Goal: Find specific page/section: Find specific page/section

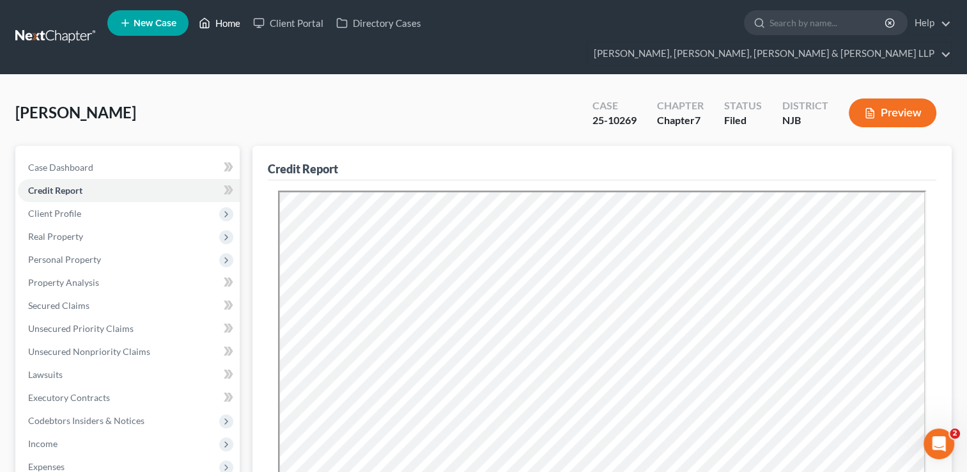
click at [224, 24] on link "Home" at bounding box center [219, 23] width 54 height 23
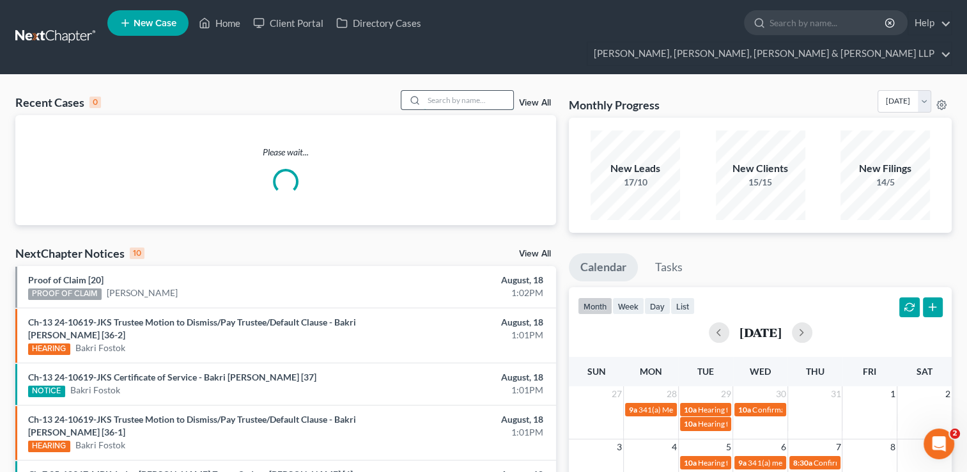
click at [434, 91] on input "search" at bounding box center [468, 100] width 89 height 19
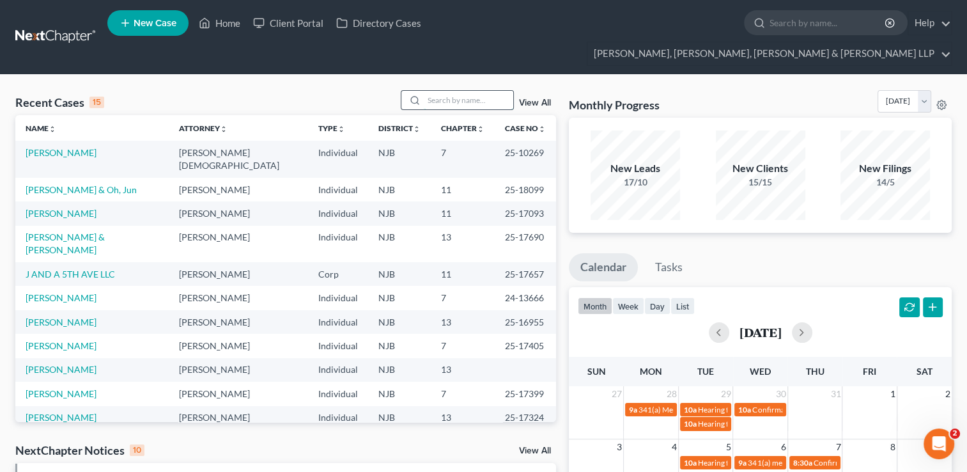
paste input "[PERSON_NAME]"
type input "[PERSON_NAME]"
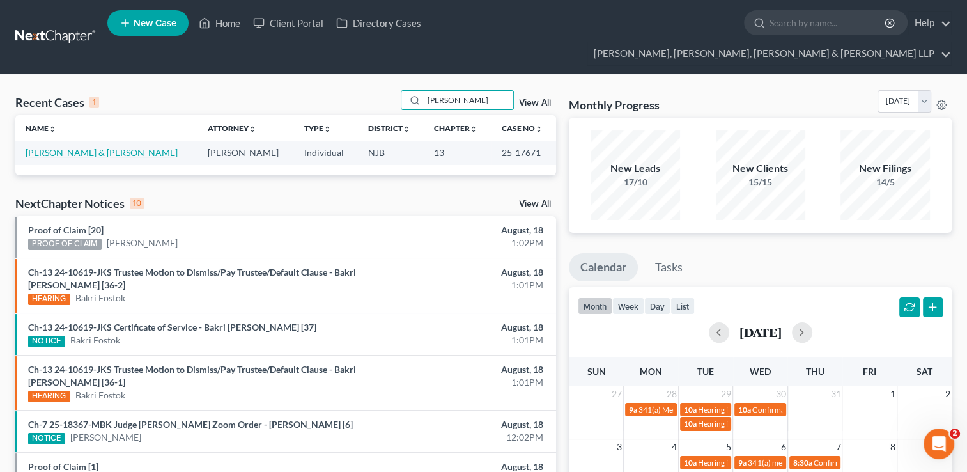
click at [111, 147] on link "[PERSON_NAME] & [PERSON_NAME]" at bounding box center [102, 152] width 152 height 11
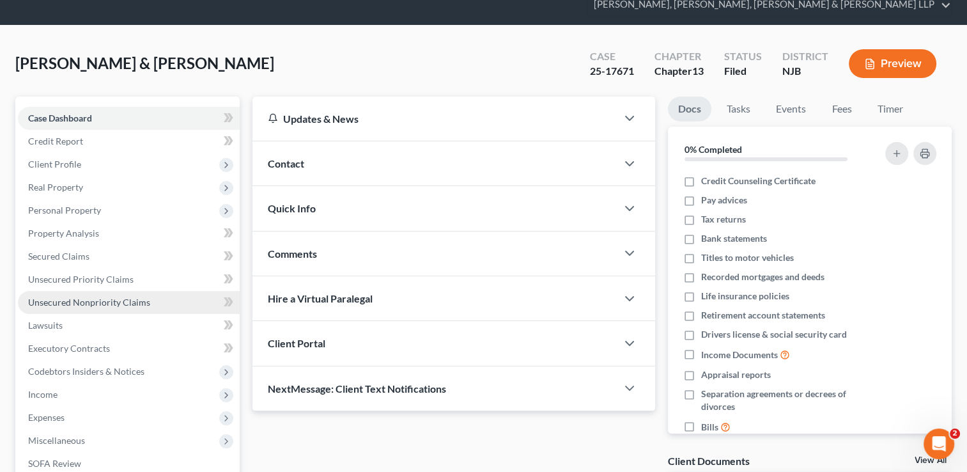
scroll to position [64, 0]
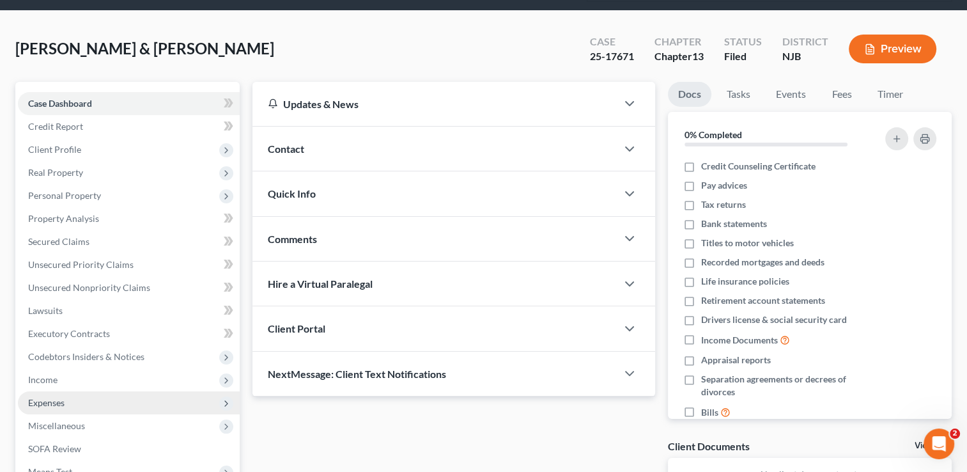
click at [70, 391] on span "Expenses" at bounding box center [129, 402] width 222 height 23
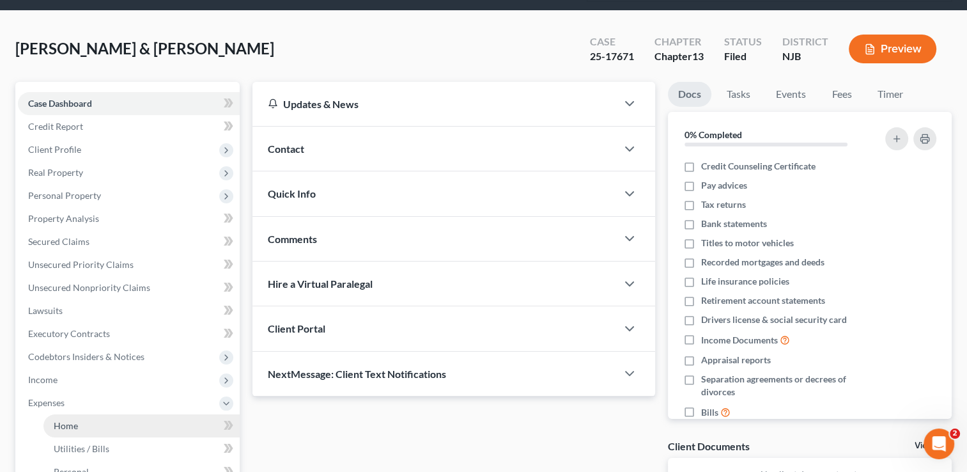
click at [81, 414] on link "Home" at bounding box center [141, 425] width 196 height 23
